Goal: Transaction & Acquisition: Purchase product/service

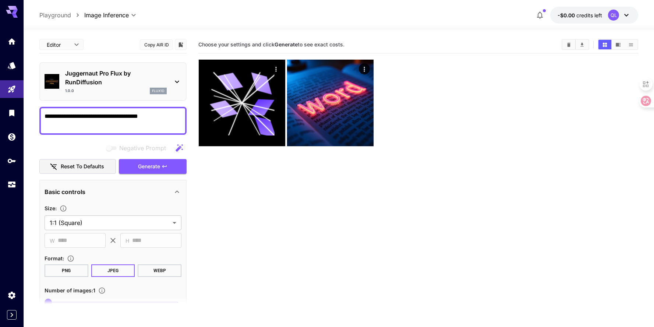
drag, startPoint x: 147, startPoint y: 128, endPoint x: 39, endPoint y: 112, distance: 109.1
click at [39, 112] on div "**********" at bounding box center [112, 121] width 147 height 28
paste textarea "**********"
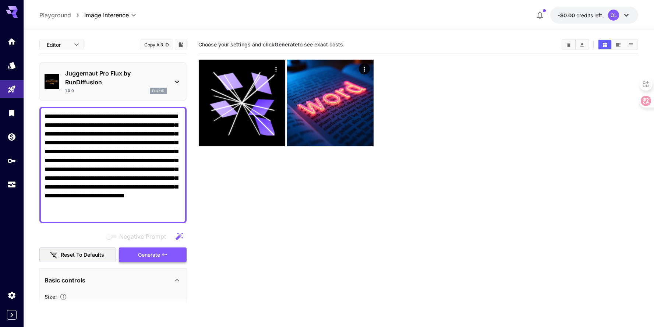
type textarea "**********"
click at [138, 253] on span "Generate" at bounding box center [149, 254] width 22 height 9
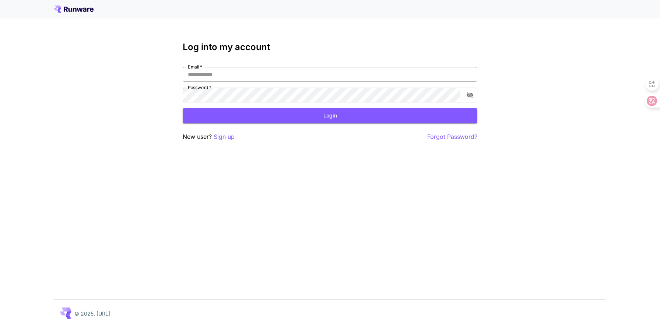
click at [247, 73] on input "Email   *" at bounding box center [330, 74] width 295 height 15
type input "**********"
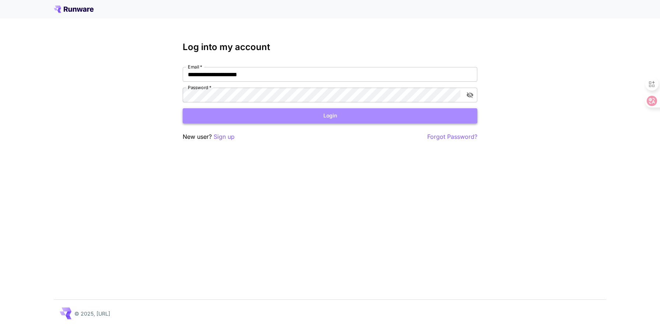
click at [286, 114] on button "Login" at bounding box center [330, 115] width 295 height 15
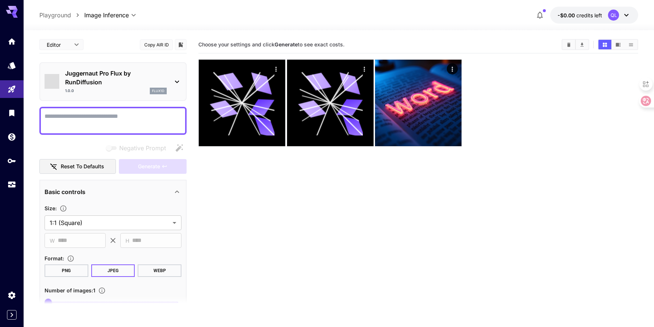
click at [130, 118] on textarea "Negative Prompt" at bounding box center [113, 121] width 137 height 18
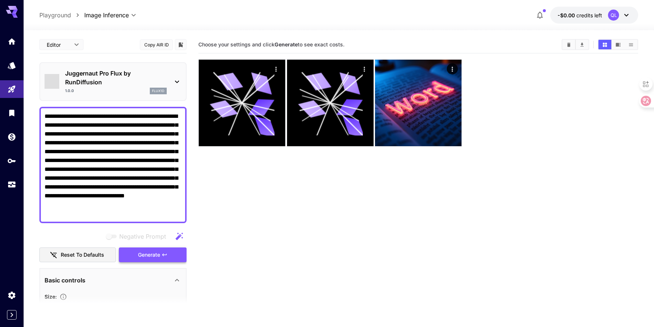
type textarea "**********"
click at [159, 257] on span "Generate" at bounding box center [149, 254] width 22 height 9
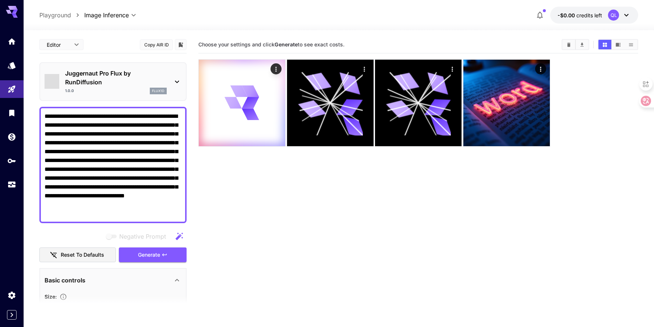
click at [629, 15] on icon at bounding box center [626, 15] width 9 height 9
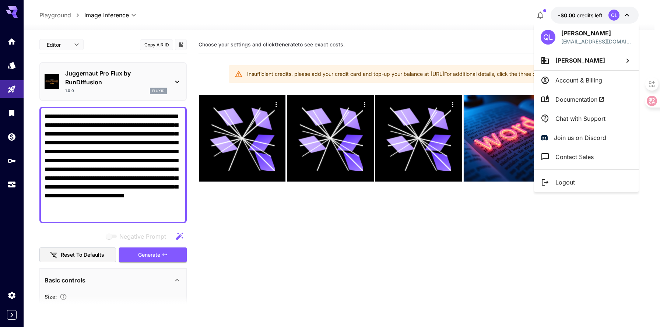
click at [473, 17] on div at bounding box center [330, 163] width 660 height 327
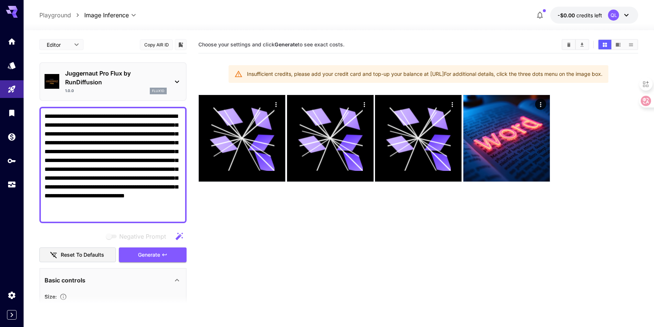
click at [626, 15] on icon at bounding box center [627, 15] width 4 height 3
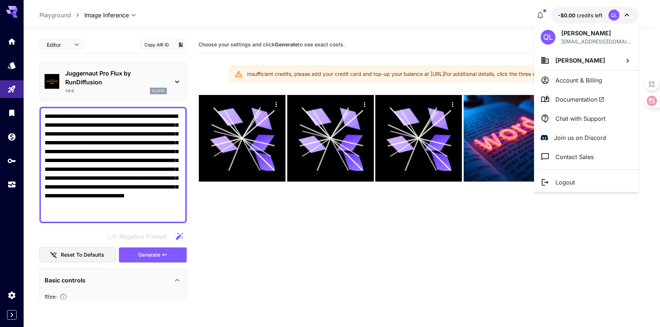
click at [579, 80] on p "Account & Billing" at bounding box center [578, 80] width 47 height 9
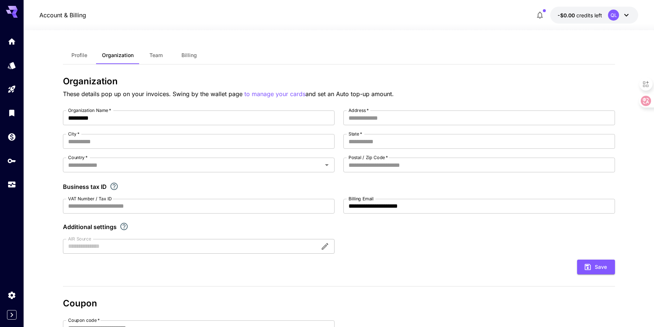
click at [184, 55] on span "Billing" at bounding box center [189, 55] width 15 height 7
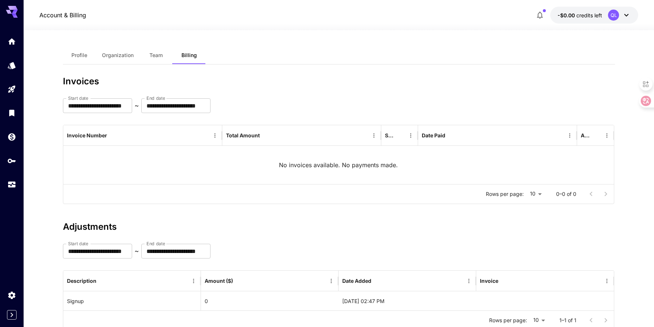
click at [299, 92] on div "**********" at bounding box center [339, 140] width 552 height 128
click at [81, 55] on span "Profile" at bounding box center [79, 55] width 16 height 7
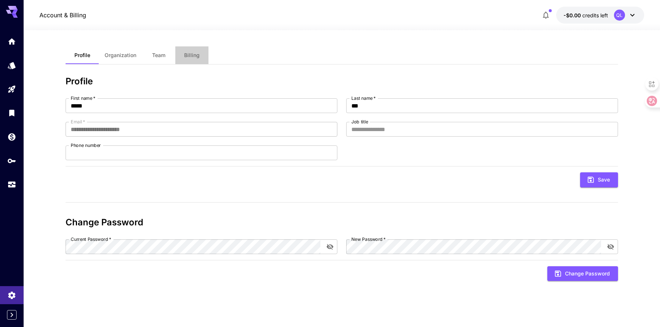
click at [194, 58] on button "Billing" at bounding box center [191, 55] width 33 height 18
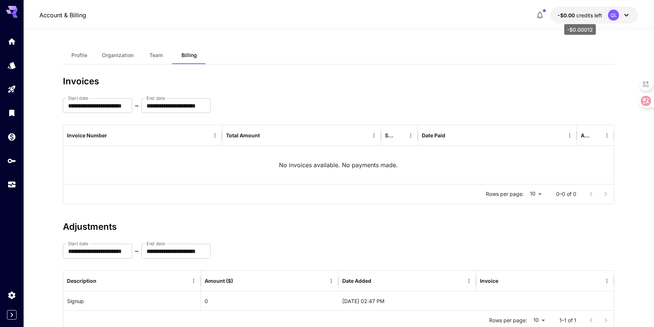
click at [572, 15] on span "-$0.00" at bounding box center [567, 15] width 19 height 6
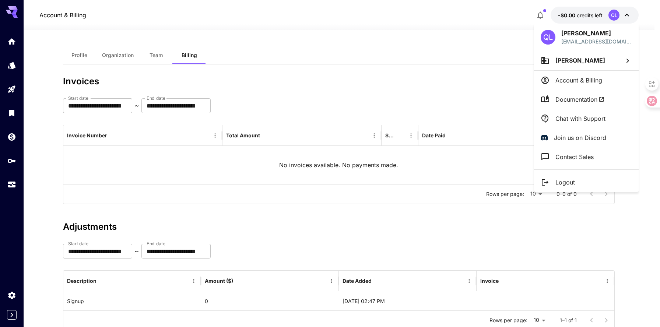
click at [306, 41] on div at bounding box center [330, 163] width 660 height 327
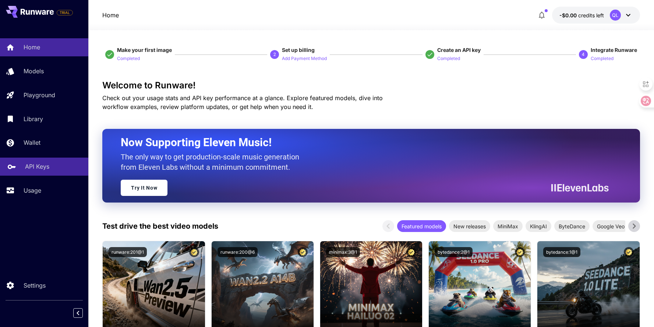
click at [38, 167] on p "API Keys" at bounding box center [37, 166] width 24 height 9
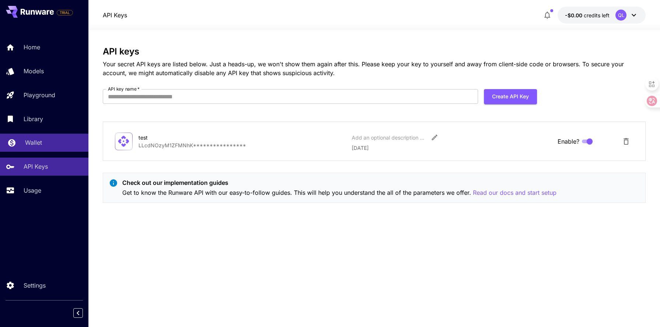
click at [34, 144] on p "Wallet" at bounding box center [33, 142] width 17 height 9
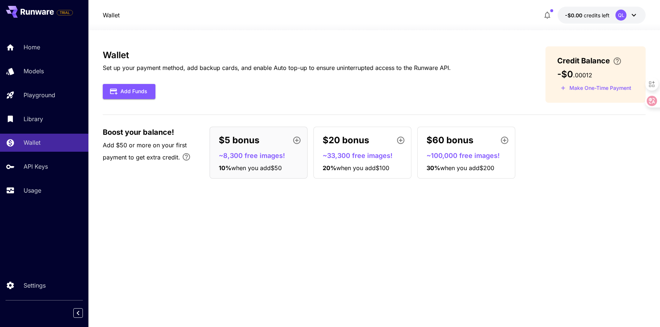
click at [263, 143] on div "$5 bonus" at bounding box center [261, 140] width 85 height 15
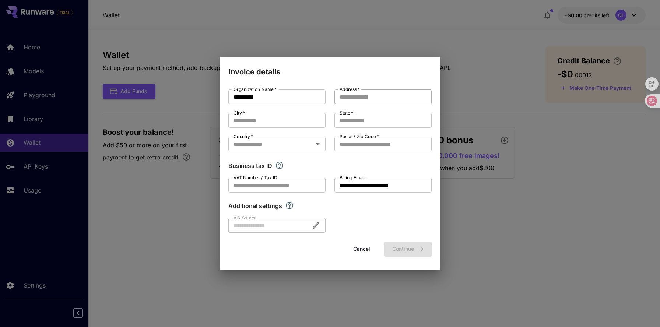
click at [388, 97] on input "Address   *" at bounding box center [382, 96] width 97 height 15
click at [359, 251] on button "Cancel" at bounding box center [361, 249] width 33 height 15
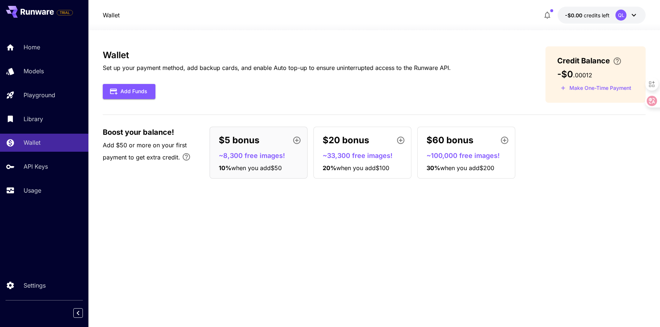
click at [367, 234] on div "Wallet Set up your payment method, add backup cards, and enable Auto top-up to …" at bounding box center [374, 178] width 543 height 264
click at [575, 13] on span "-$0.00" at bounding box center [574, 15] width 19 height 6
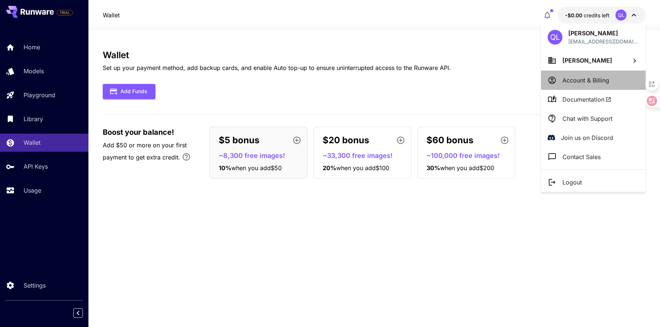
click at [590, 79] on p "Account & Billing" at bounding box center [585, 80] width 47 height 9
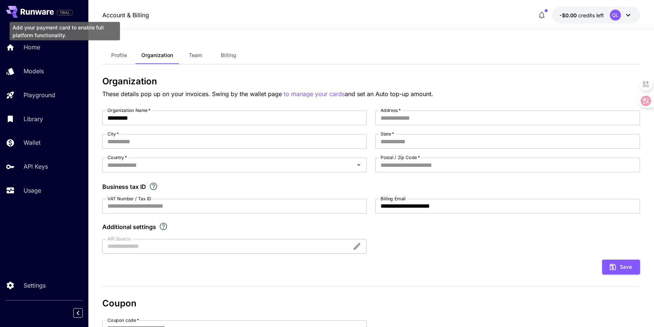
click at [64, 12] on span "TRIAL" at bounding box center [64, 13] width 15 height 6
click at [38, 13] on icon at bounding box center [37, 12] width 33 height 6
click at [65, 13] on span "TRIAL" at bounding box center [64, 13] width 15 height 6
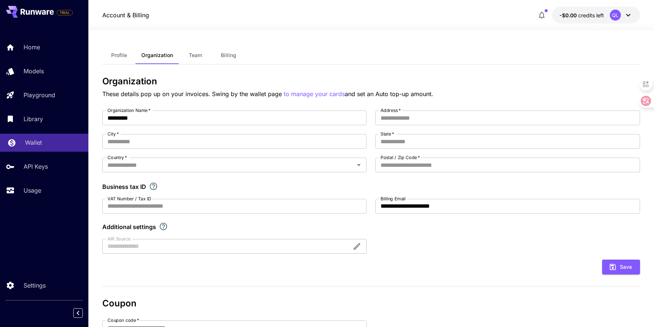
click at [38, 143] on p "Wallet" at bounding box center [33, 142] width 17 height 9
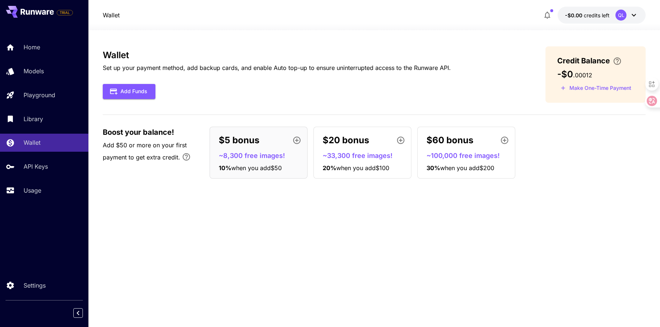
click at [149, 67] on p "Set up your payment method, add backup cards, and enable Auto top-up to ensure …" at bounding box center [277, 67] width 348 height 9
click at [171, 68] on p "Set up your payment method, add backup cards, and enable Auto top-up to ensure …" at bounding box center [277, 67] width 348 height 9
click at [217, 68] on p "Set up your payment method, add backup cards, and enable Auto top-up to ensure …" at bounding box center [277, 67] width 348 height 9
click at [261, 67] on p "Set up your payment method, add backup cards, and enable Auto top-up to ensure …" at bounding box center [277, 67] width 348 height 9
drag, startPoint x: 296, startPoint y: 67, endPoint x: 313, endPoint y: 71, distance: 17.3
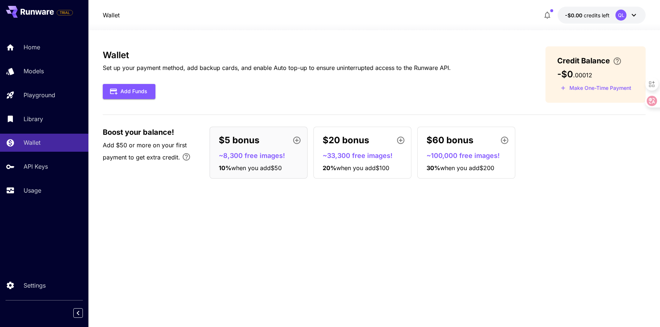
click at [296, 67] on p "Set up your payment method, add backup cards, and enable Auto top-up to ensure …" at bounding box center [277, 67] width 348 height 9
drag, startPoint x: 330, startPoint y: 68, endPoint x: 350, endPoint y: 69, distance: 19.5
click at [330, 68] on p "Set up your payment method, add backup cards, and enable Auto top-up to ensure …" at bounding box center [277, 67] width 348 height 9
drag, startPoint x: 362, startPoint y: 68, endPoint x: 400, endPoint y: 70, distance: 37.2
click at [362, 68] on p "Set up your payment method, add backup cards, and enable Auto top-up to ensure …" at bounding box center [277, 67] width 348 height 9
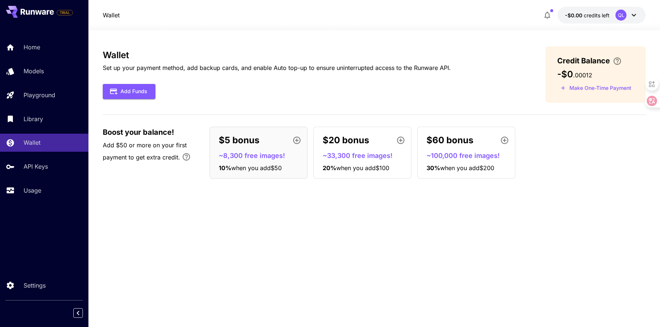
click at [402, 70] on p "Set up your payment method, add backup cards, and enable Auto top-up to ensure …" at bounding box center [277, 67] width 348 height 9
click at [138, 93] on button "Add Funds" at bounding box center [129, 91] width 53 height 15
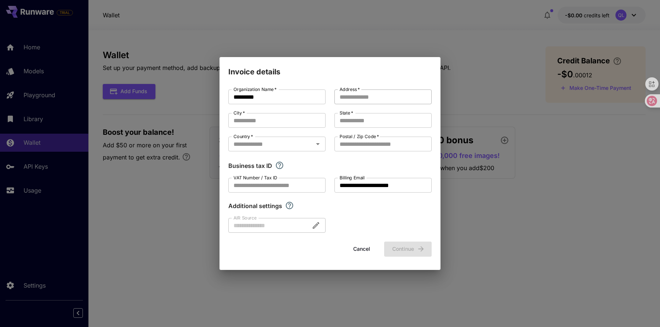
click at [363, 96] on input "Address   *" at bounding box center [382, 96] width 97 height 15
click at [277, 119] on input "City   *" at bounding box center [276, 120] width 97 height 15
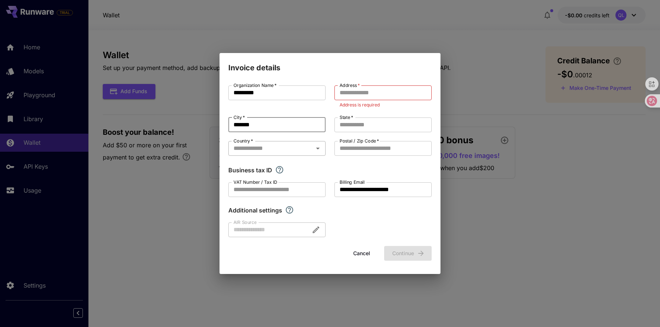
click at [318, 150] on icon "Open" at bounding box center [317, 148] width 9 height 9
type input "*******"
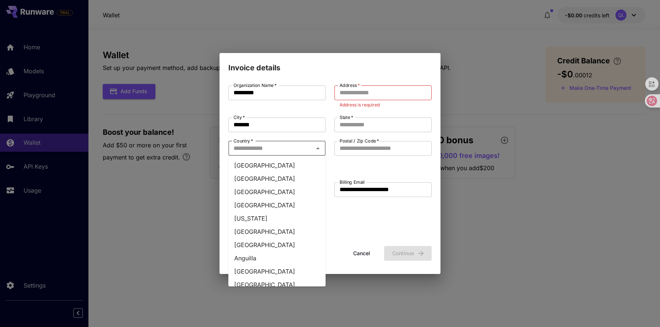
type input "*"
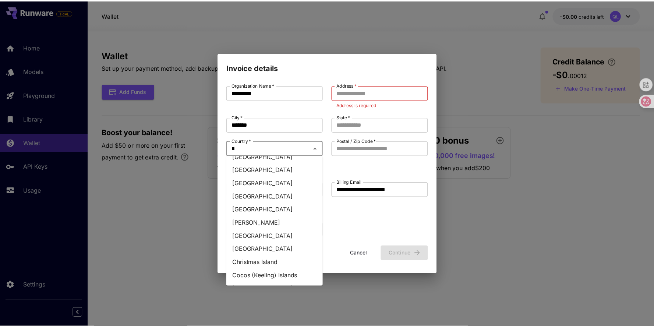
scroll to position [62, 0]
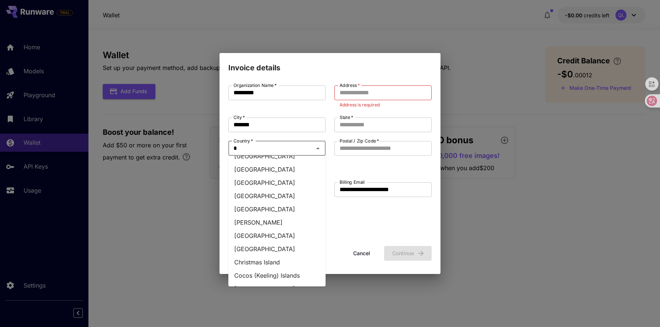
click at [263, 256] on li "[GEOGRAPHIC_DATA]" at bounding box center [276, 248] width 97 height 13
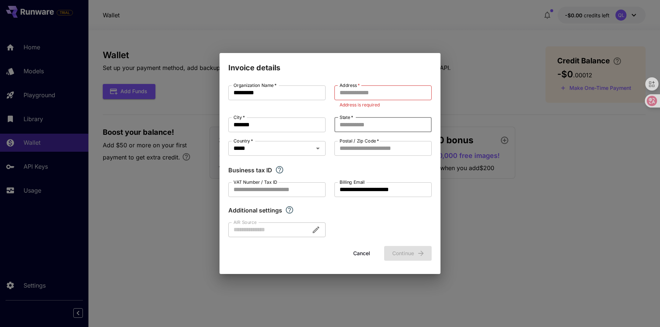
click at [383, 122] on input "State   *" at bounding box center [382, 124] width 97 height 15
type input "*******"
click at [374, 150] on input "Postal / Zip Code   *" at bounding box center [382, 148] width 97 height 15
type input "******"
click at [366, 91] on input "Address   *" at bounding box center [382, 92] width 97 height 15
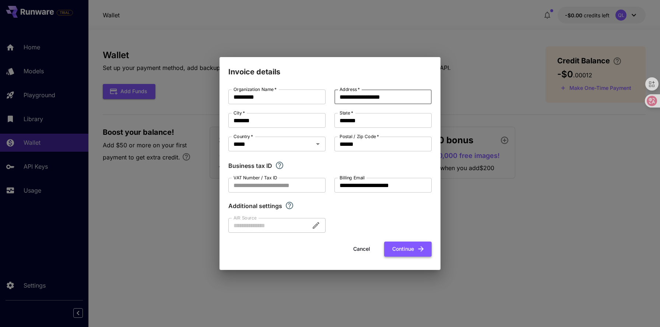
type input "**********"
click at [407, 250] on button "Continue" at bounding box center [408, 249] width 48 height 15
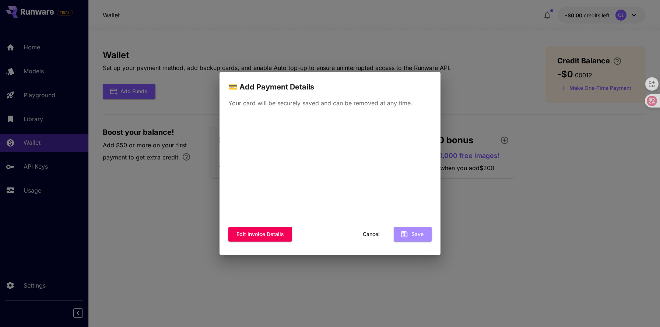
click at [410, 236] on button "Save" at bounding box center [413, 234] width 38 height 15
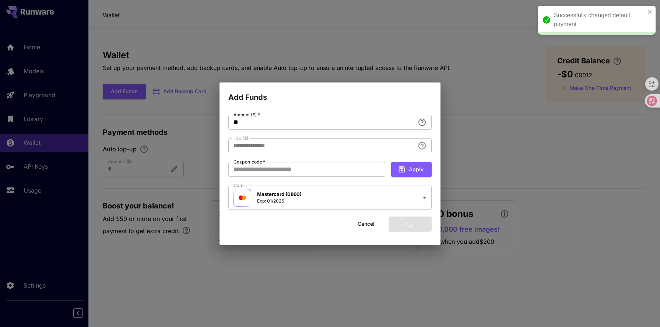
type input "****"
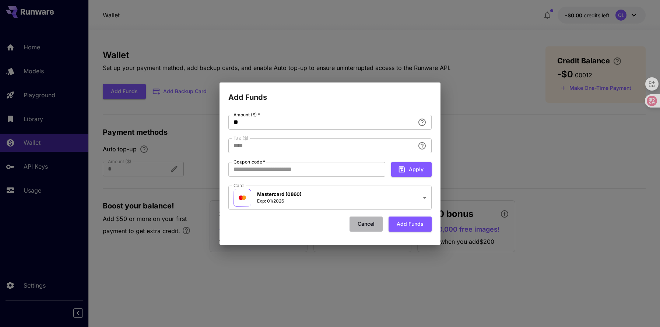
click at [364, 226] on button "Cancel" at bounding box center [365, 224] width 33 height 15
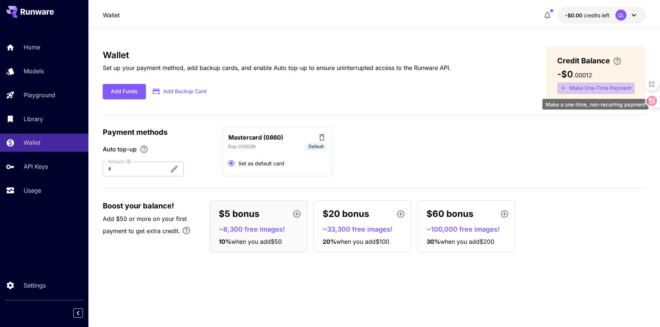
click at [577, 89] on button "Make One-Time Payment" at bounding box center [595, 87] width 77 height 11
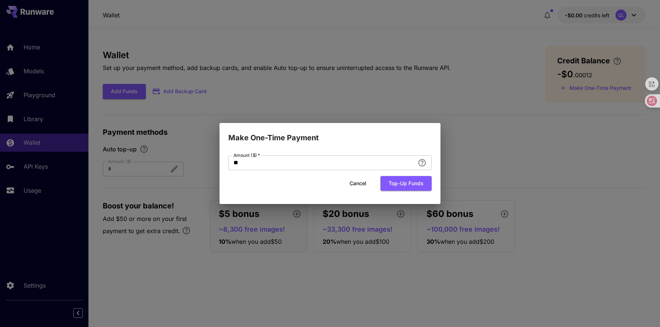
click at [356, 185] on button "Cancel" at bounding box center [357, 183] width 33 height 15
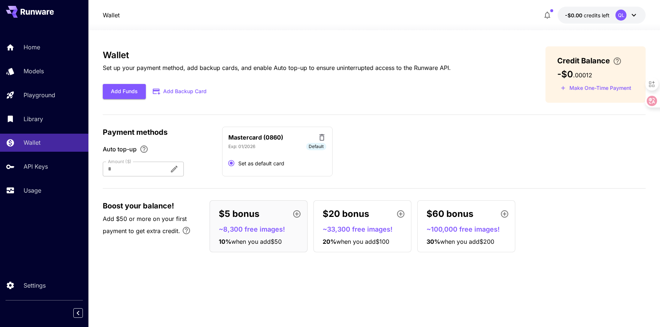
click at [220, 43] on div "Wallet Set up your payment method, add backup cards, and enable Auto top-up to …" at bounding box center [374, 178] width 543 height 297
click at [32, 50] on p "Home" at bounding box center [33, 47] width 17 height 9
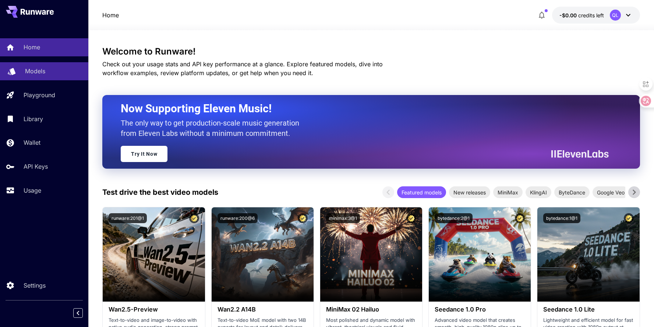
click at [52, 69] on div "Models" at bounding box center [53, 71] width 57 height 9
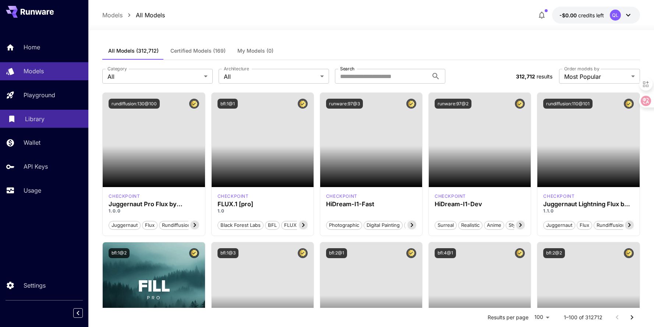
click at [40, 119] on p "Library" at bounding box center [35, 119] width 20 height 9
